Goal: Task Accomplishment & Management: Use online tool/utility

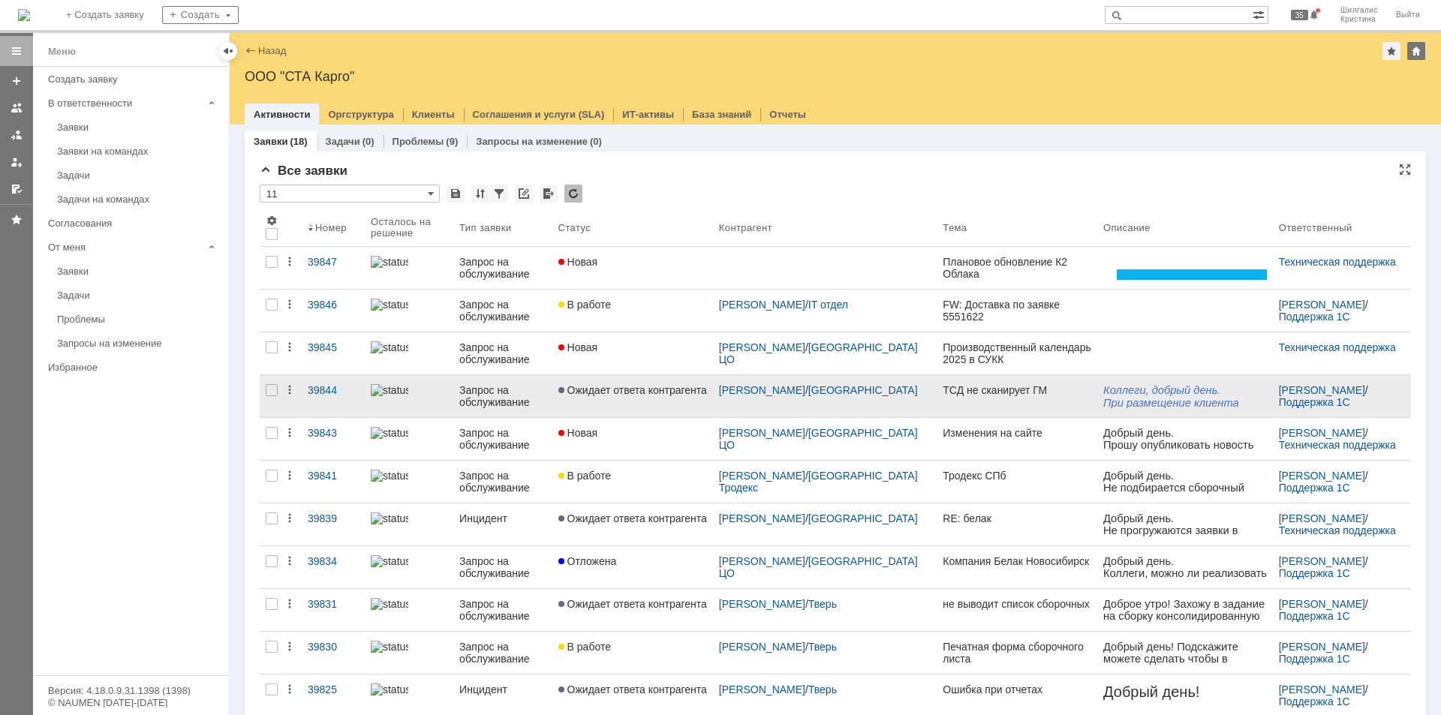
click at [658, 389] on span "Ожидает ответа контрагента" at bounding box center [632, 390] width 149 height 12
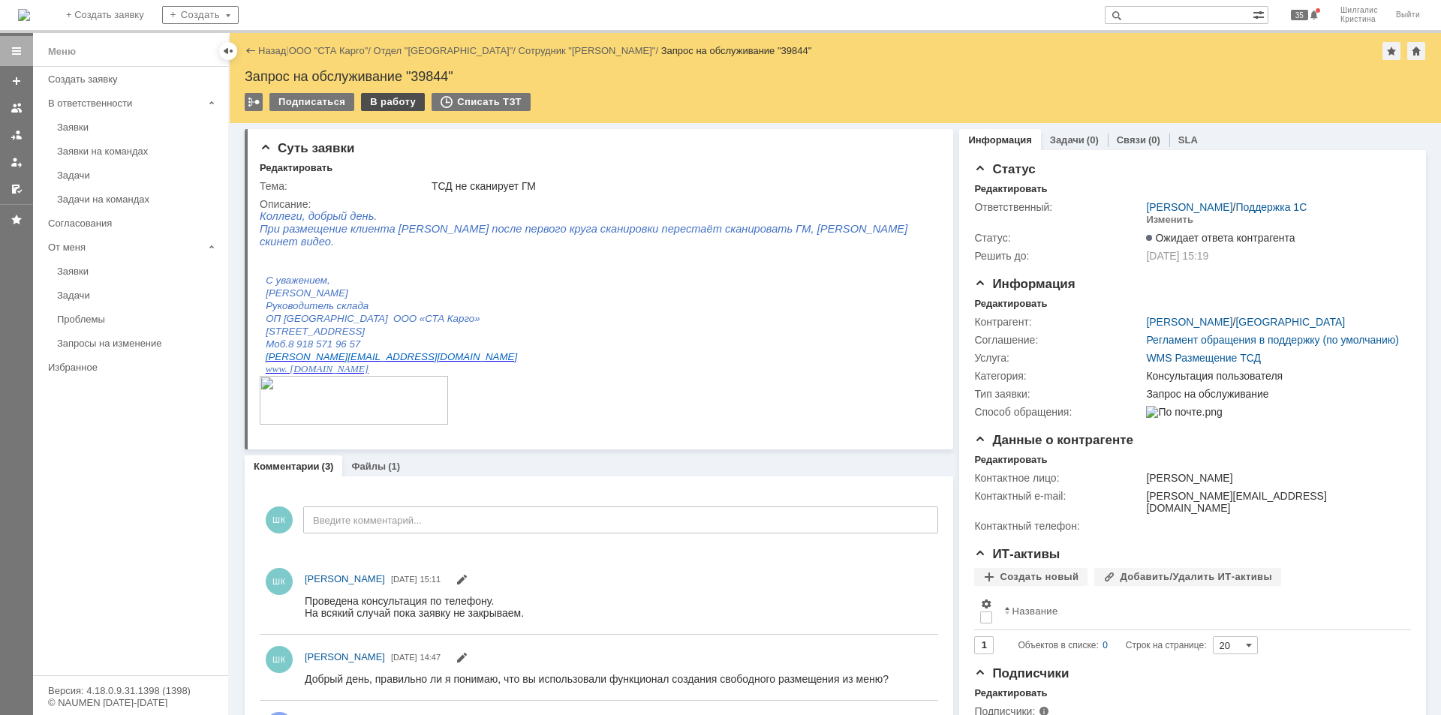
click at [387, 103] on div "В работу" at bounding box center [393, 102] width 64 height 18
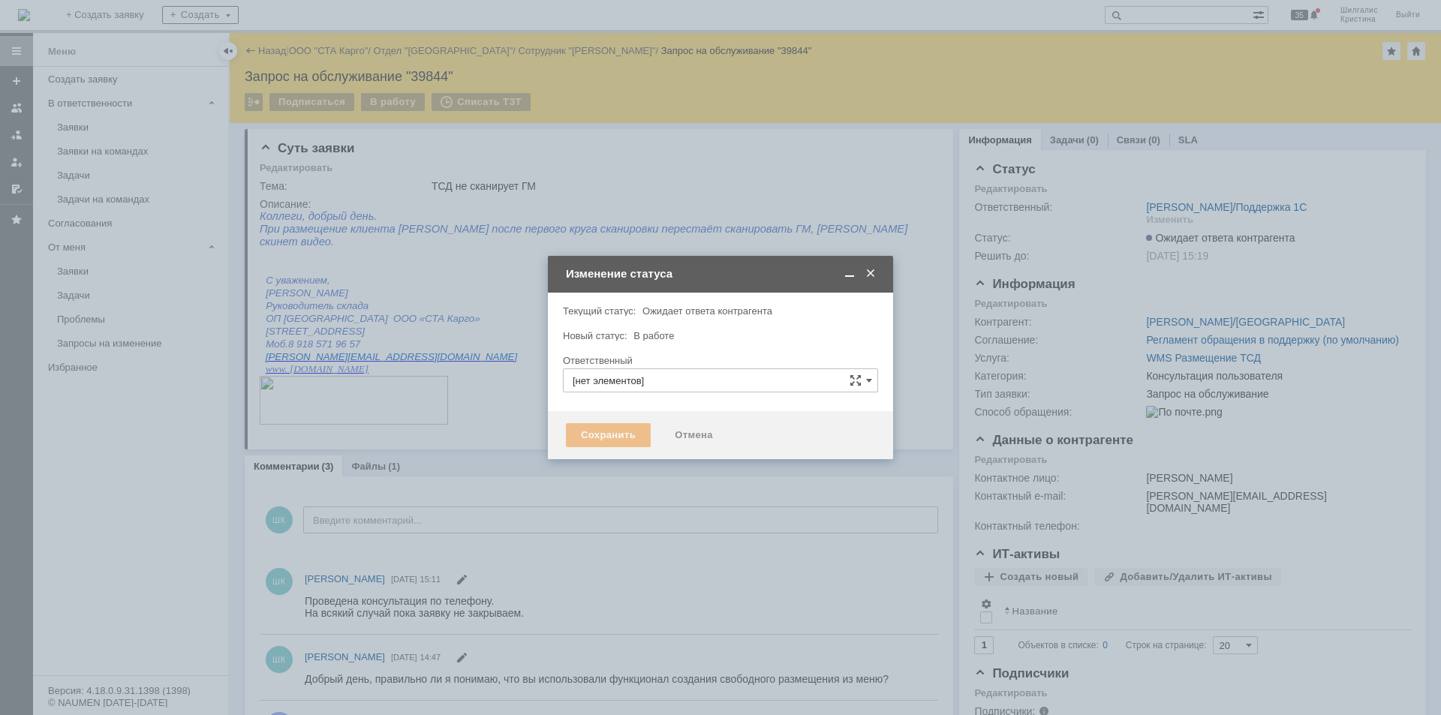
type input "[PERSON_NAME]"
type input "Консультация пользователя"
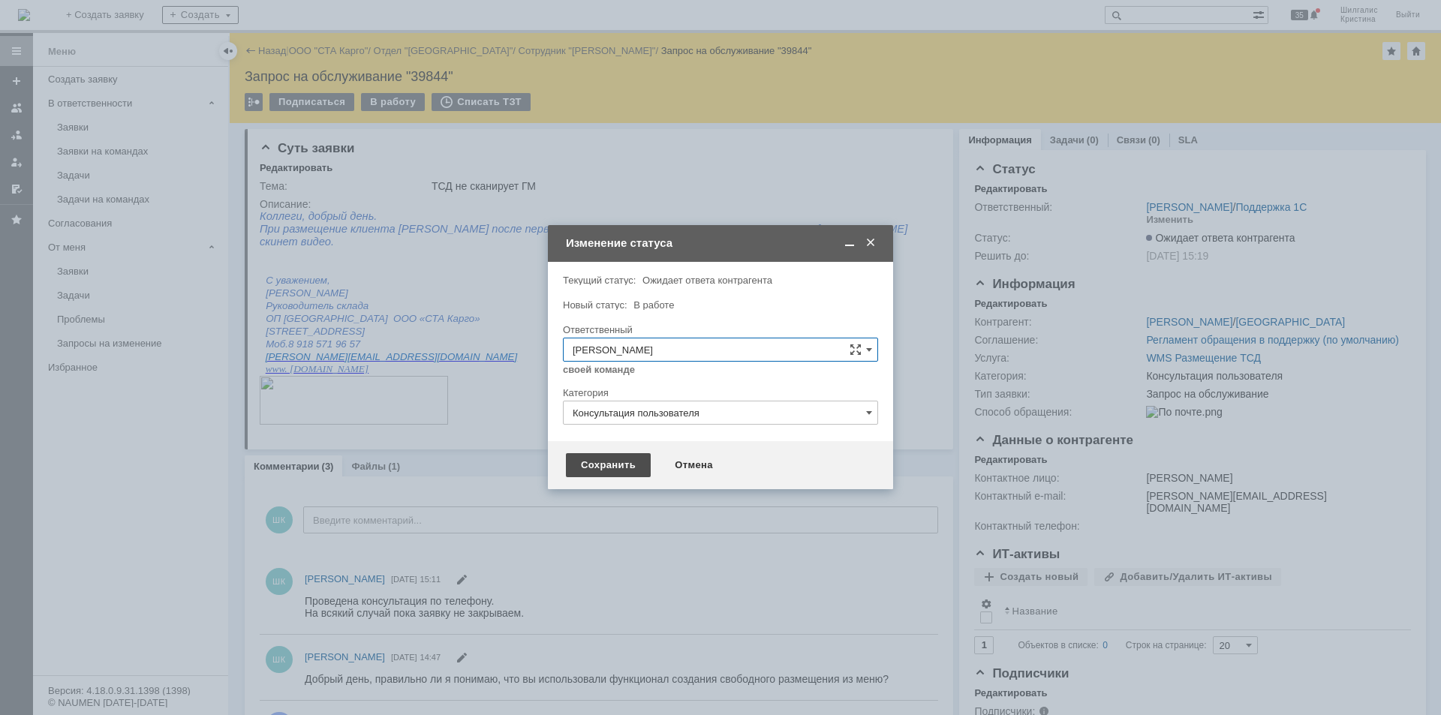
click at [626, 466] on div "Сохранить" at bounding box center [608, 465] width 85 height 24
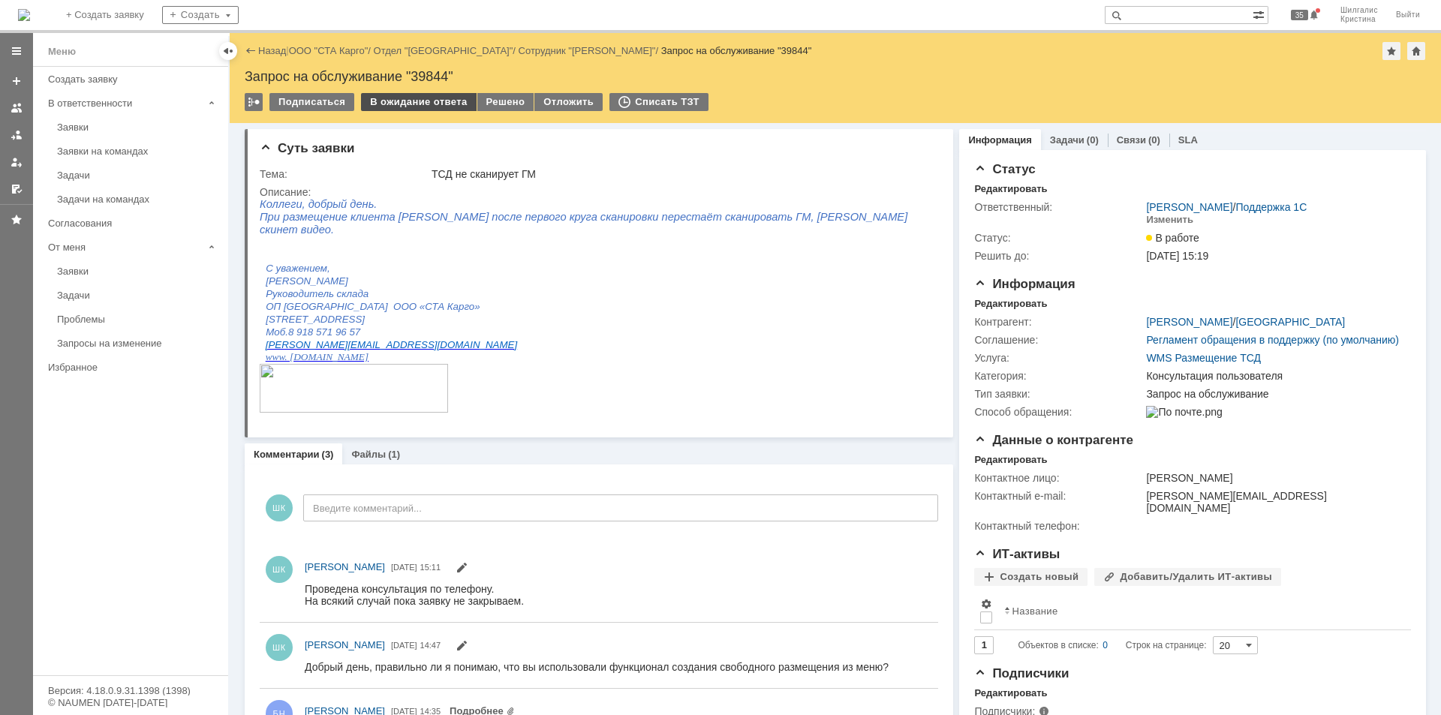
click at [432, 94] on div "В ожидание ответа" at bounding box center [418, 102] width 115 height 18
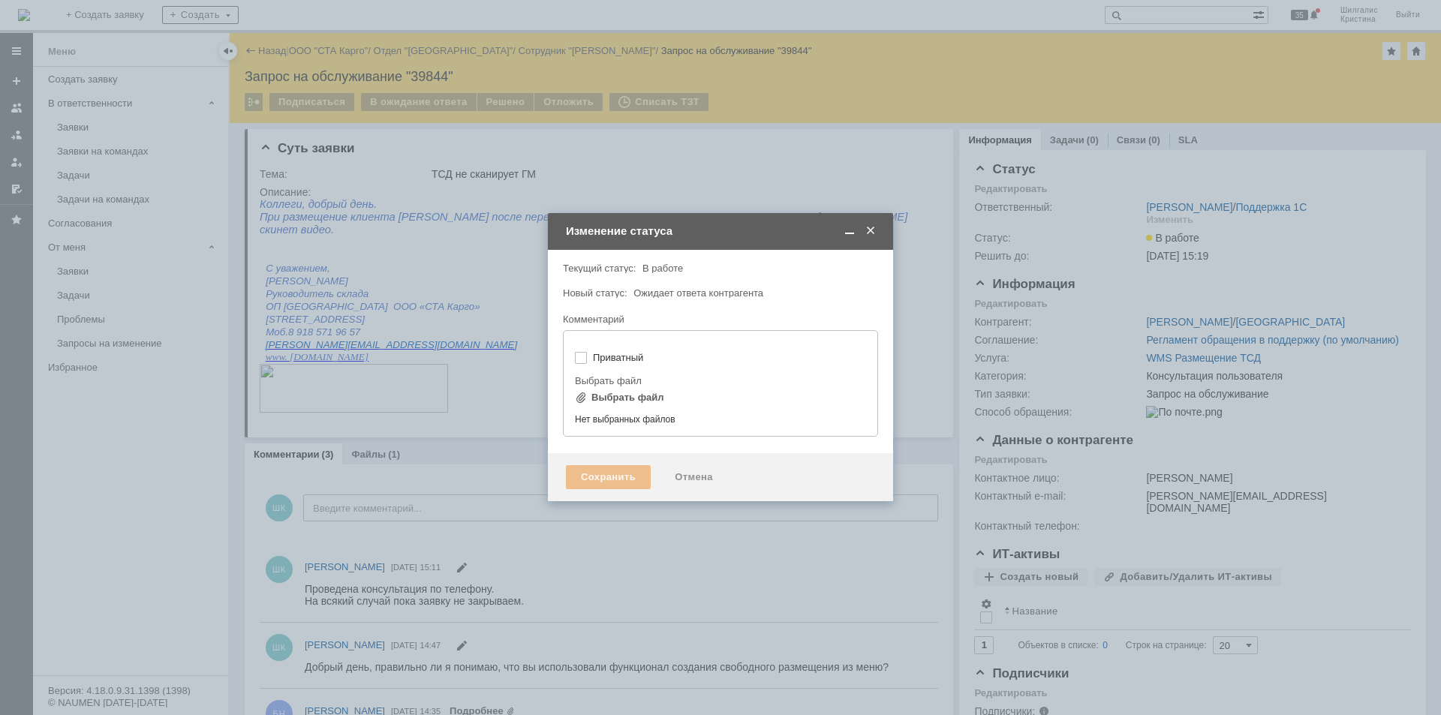
type input "[не указано]"
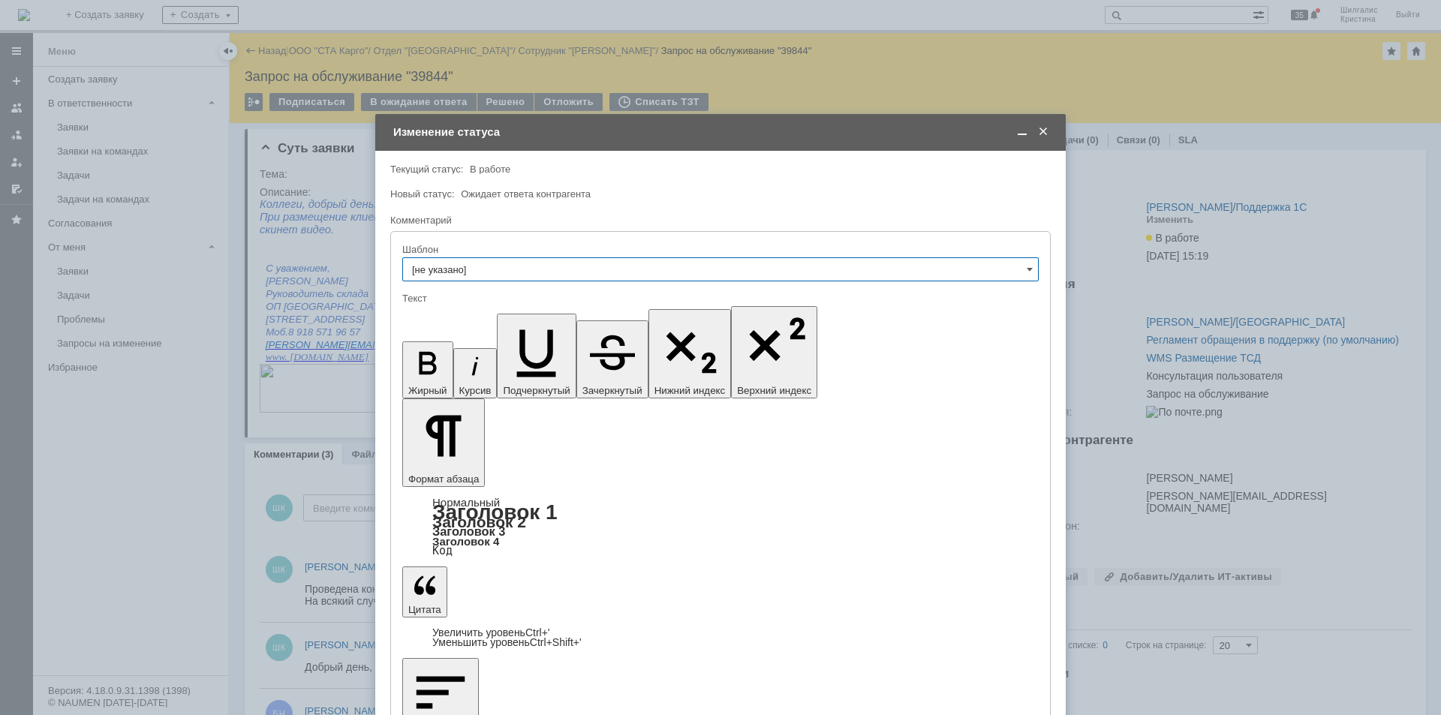
drag, startPoint x: 549, startPoint y: 4238, endPoint x: 525, endPoint y: 4241, distance: 23.5
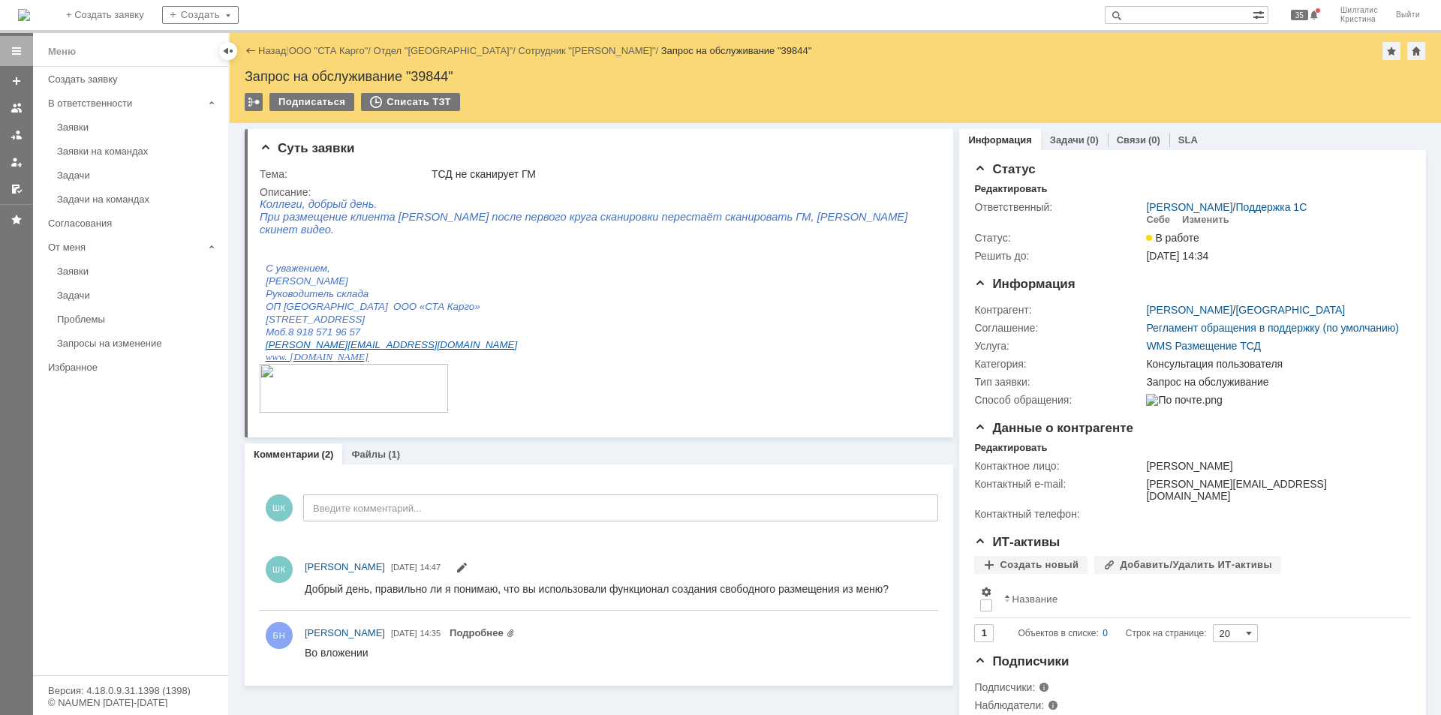
click at [429, 72] on div "Запрос на обслуживание "39844"" at bounding box center [835, 76] width 1181 height 15
click at [426, 72] on div "Запрос на обслуживание "39844"" at bounding box center [835, 76] width 1181 height 15
copy div "39844"
